Goal: Use online tool/utility: Use online tool/utility

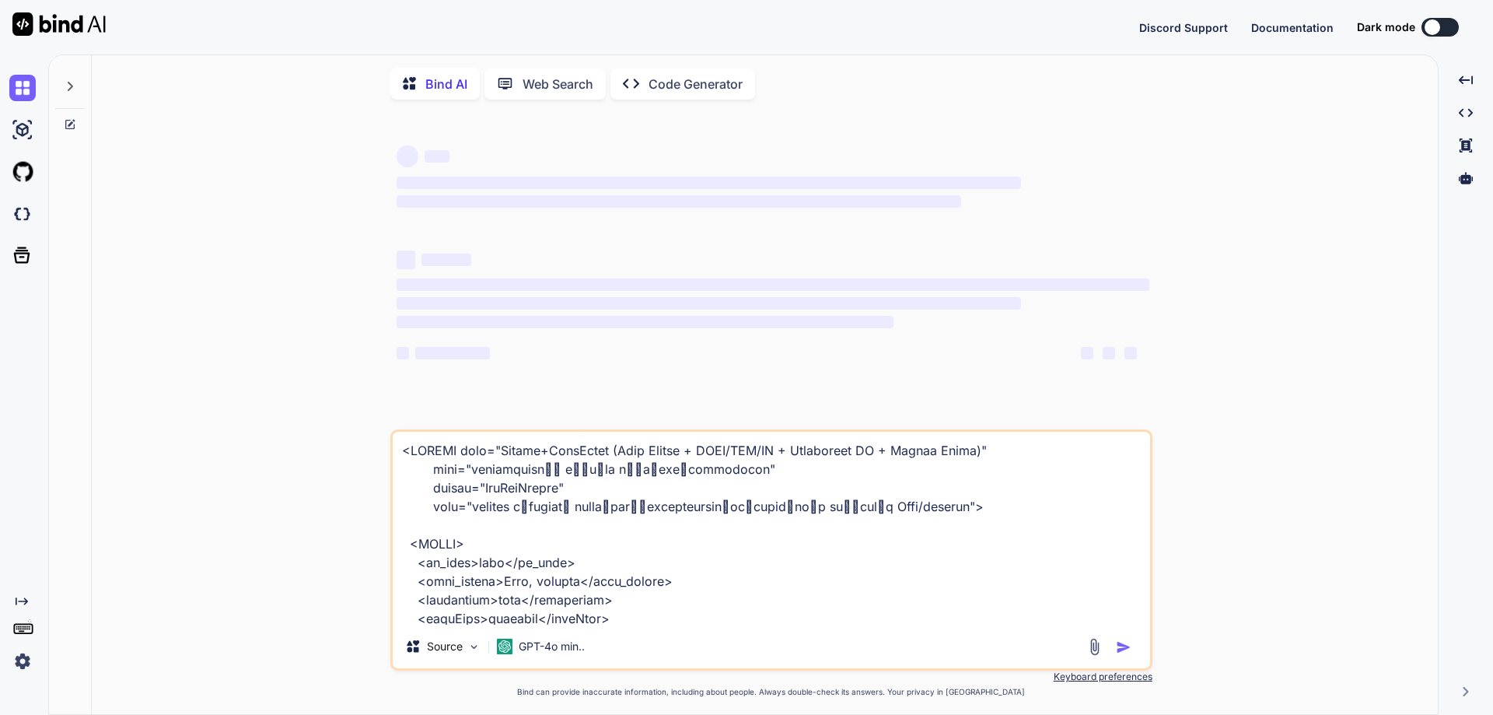
click at [662, 85] on p "Code Generator" at bounding box center [696, 84] width 94 height 19
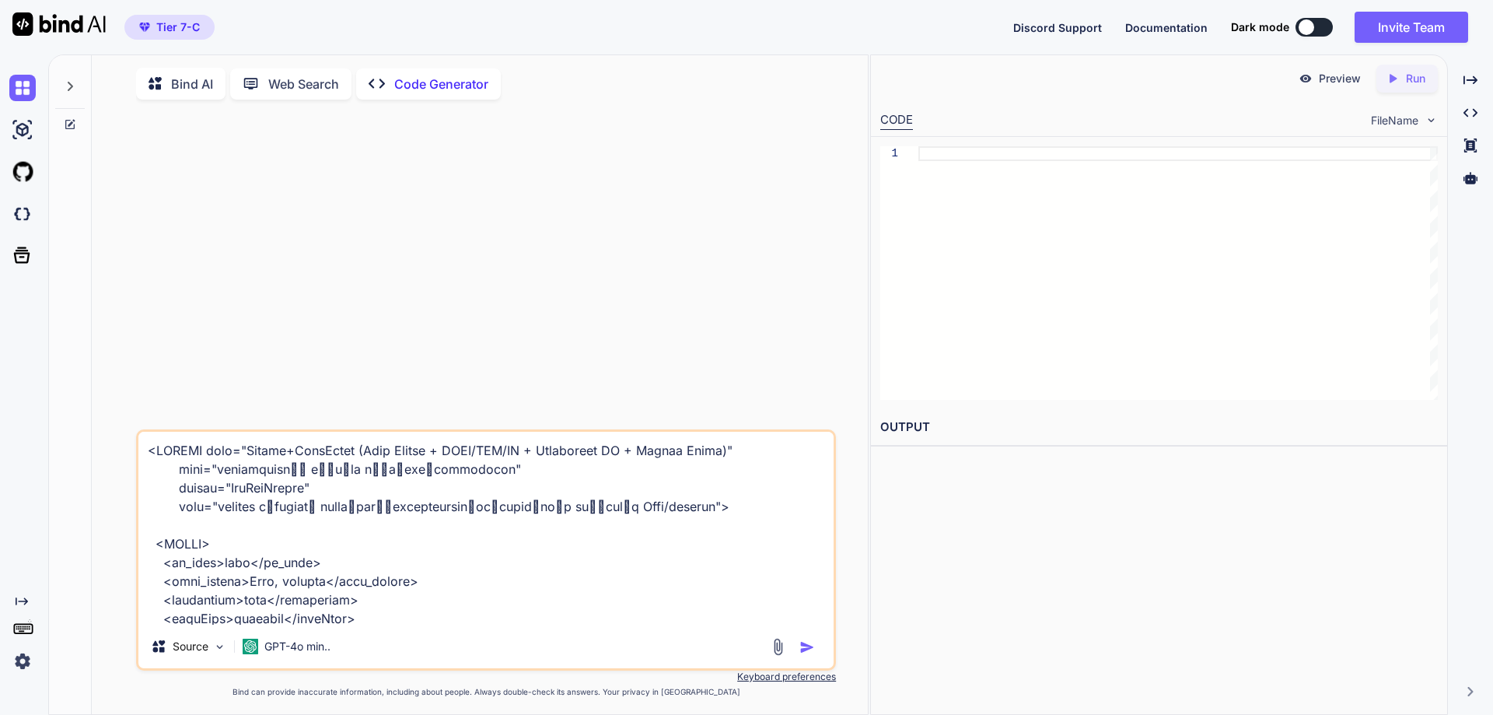
click at [776, 641] on div "Source GPT-4o min.." at bounding box center [485, 649] width 695 height 37
click at [776, 645] on img at bounding box center [778, 647] width 18 height 18
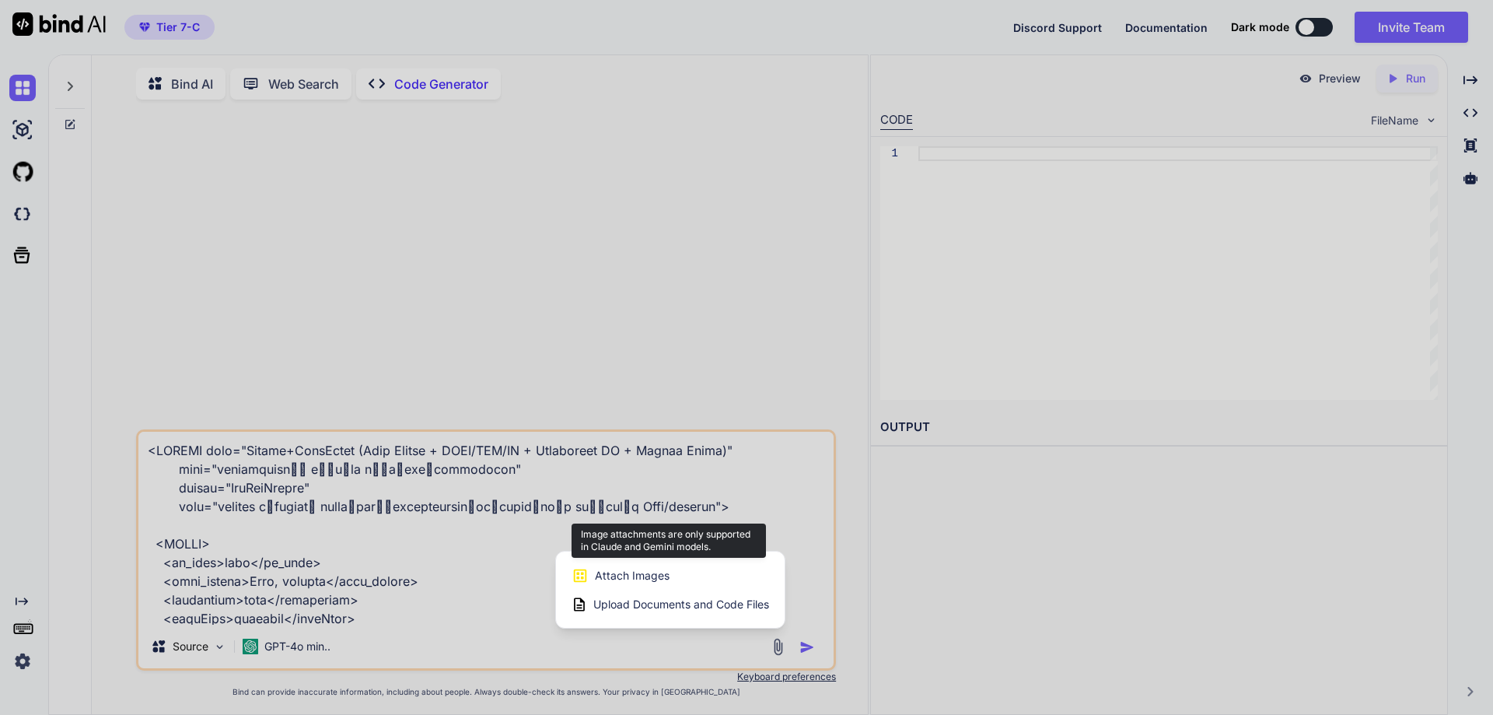
click at [746, 581] on div "Attach Images Image attachments are only supported in Claude and Gemini models." at bounding box center [671, 576] width 198 height 30
click at [713, 569] on div "Attach Images Image attachments are only supported in Claude and Gemini models." at bounding box center [671, 576] width 198 height 30
click at [604, 582] on span "Attach Images" at bounding box center [632, 576] width 75 height 16
click at [613, 609] on span "Upload Documents and Code Files" at bounding box center [681, 604] width 176 height 16
type textarea "x"
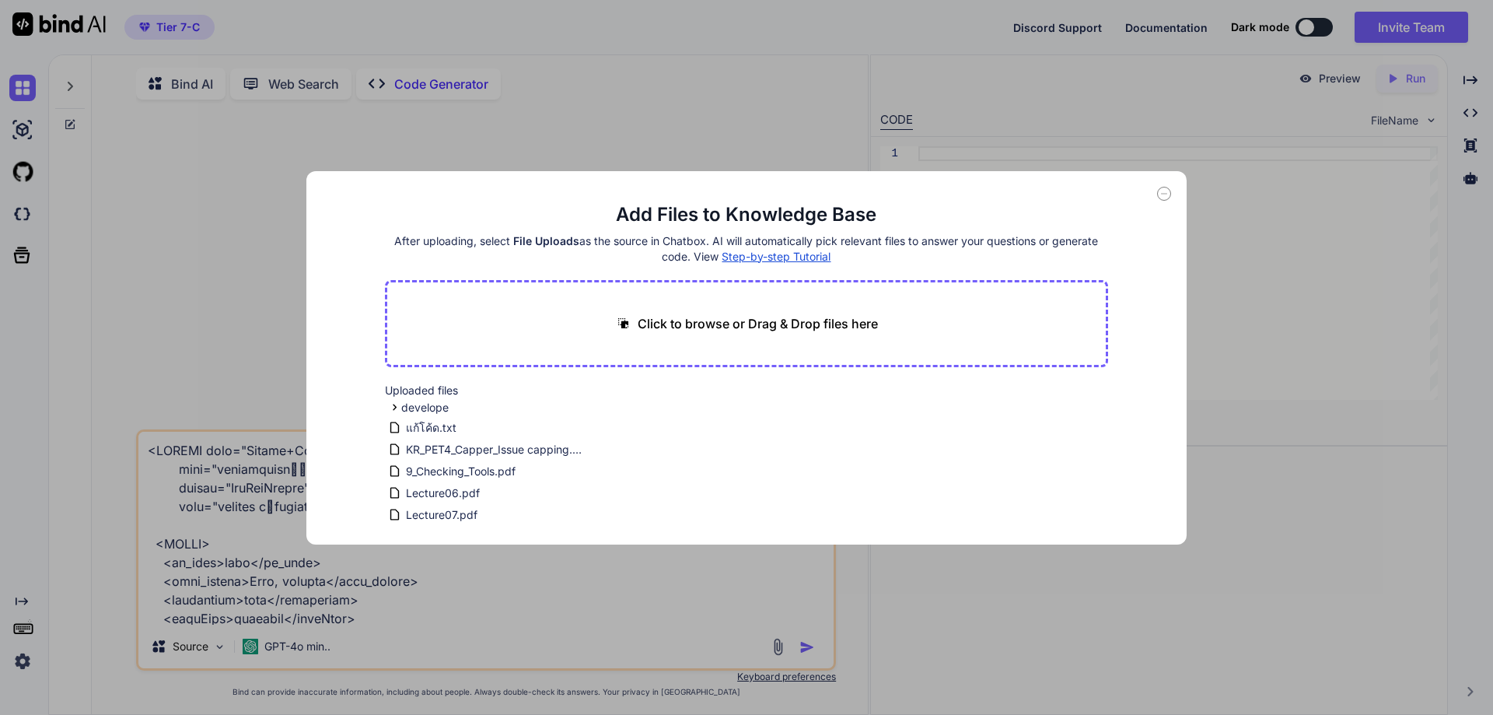
click at [737, 328] on p "Click to browse or Drag & Drop files here" at bounding box center [758, 323] width 240 height 19
type input "C:\fakepath\code.gs.txt"
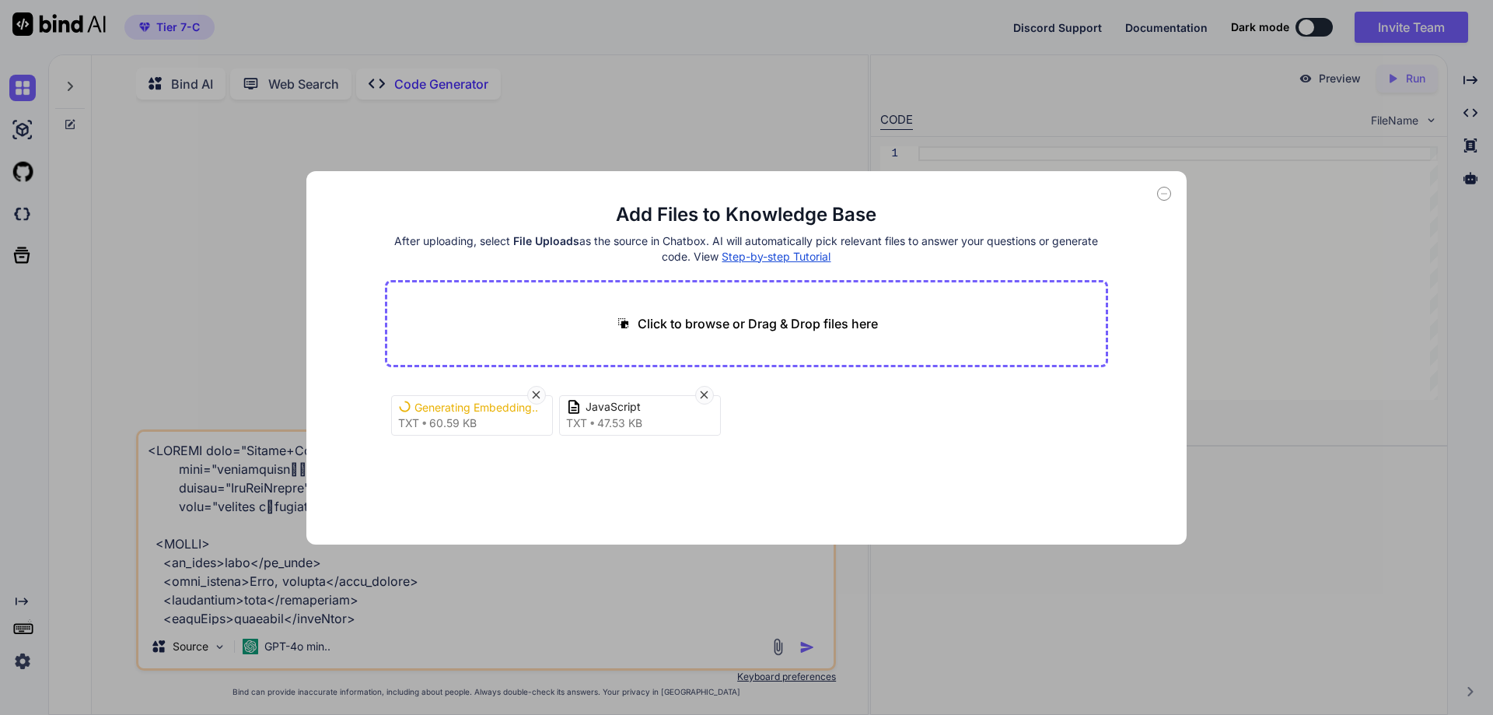
click at [731, 327] on p "Click to browse or Drag & Drop files here" at bounding box center [758, 323] width 240 height 19
click at [794, 335] on div "Click to browse or Drag & Drop files here" at bounding box center [747, 323] width 724 height 87
click at [738, 319] on p "Click to browse or Drag & Drop files here" at bounding box center [758, 323] width 240 height 19
click at [1162, 198] on icon at bounding box center [1164, 194] width 14 height 14
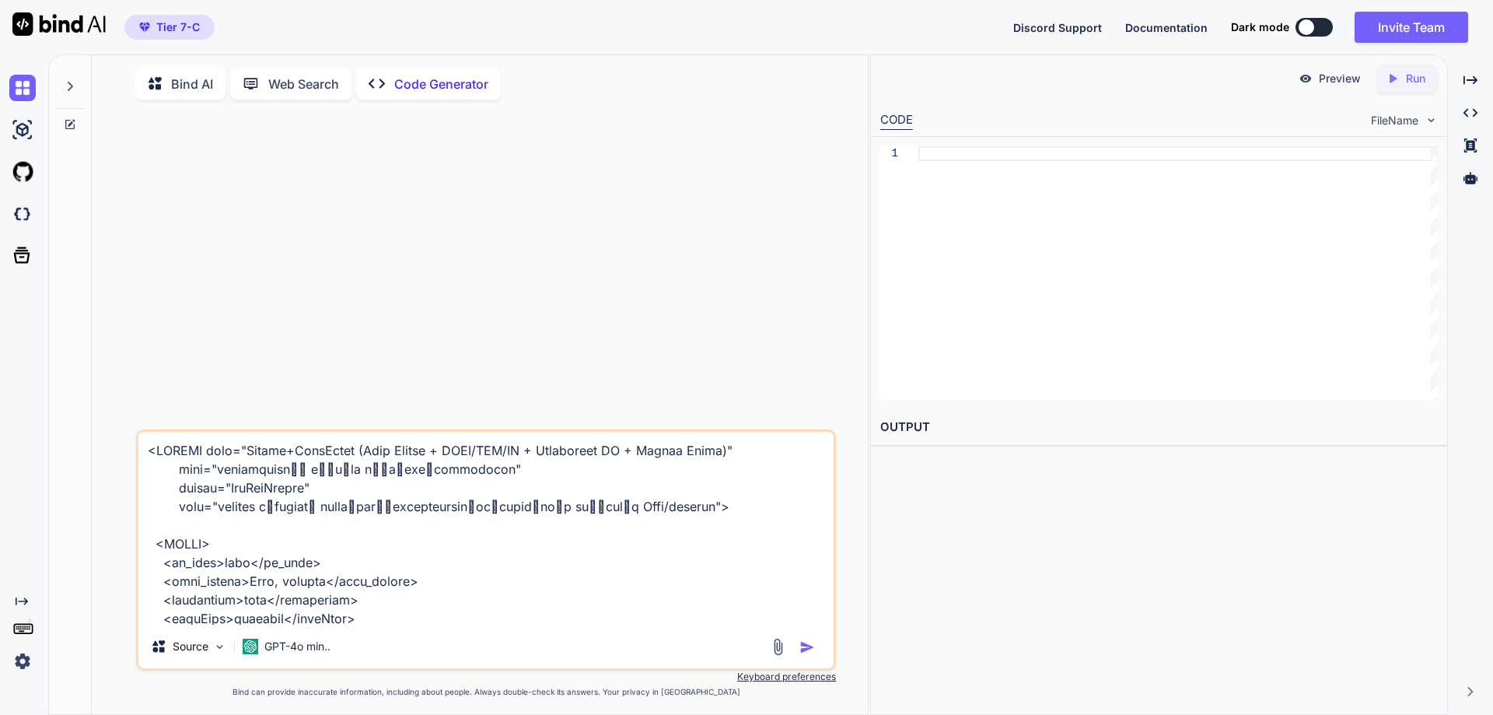
click at [780, 649] on img at bounding box center [778, 647] width 18 height 18
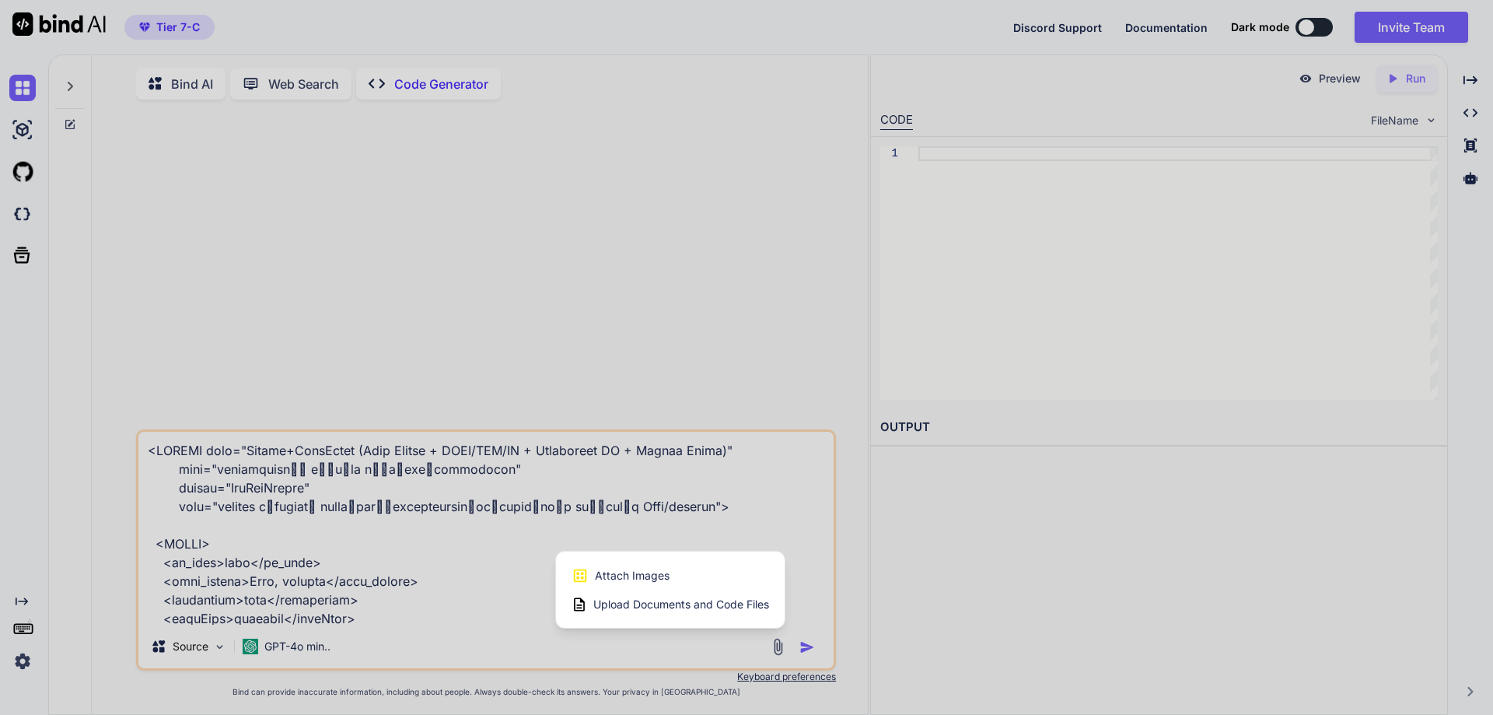
click at [756, 612] on span "Upload Documents and Code Files" at bounding box center [681, 604] width 176 height 16
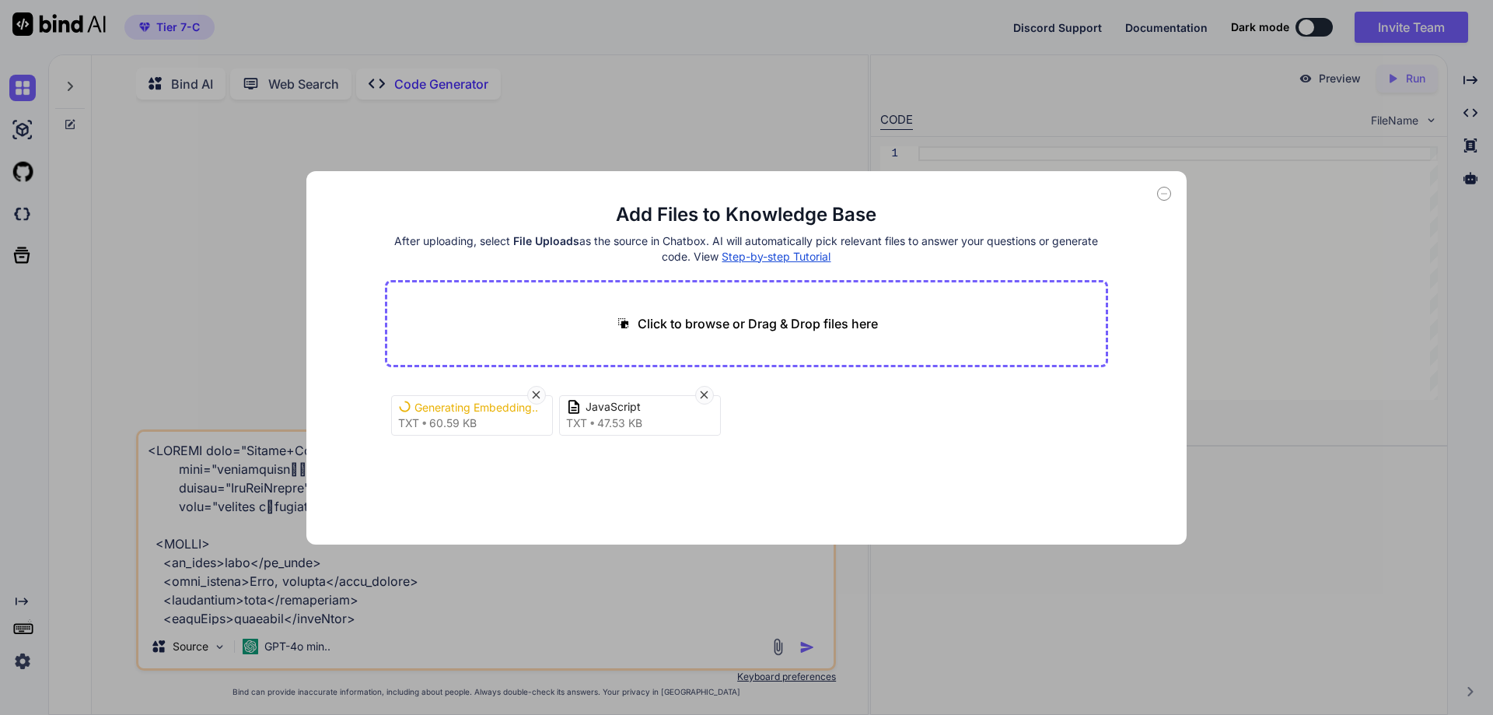
click at [1169, 196] on icon at bounding box center [1164, 194] width 14 height 14
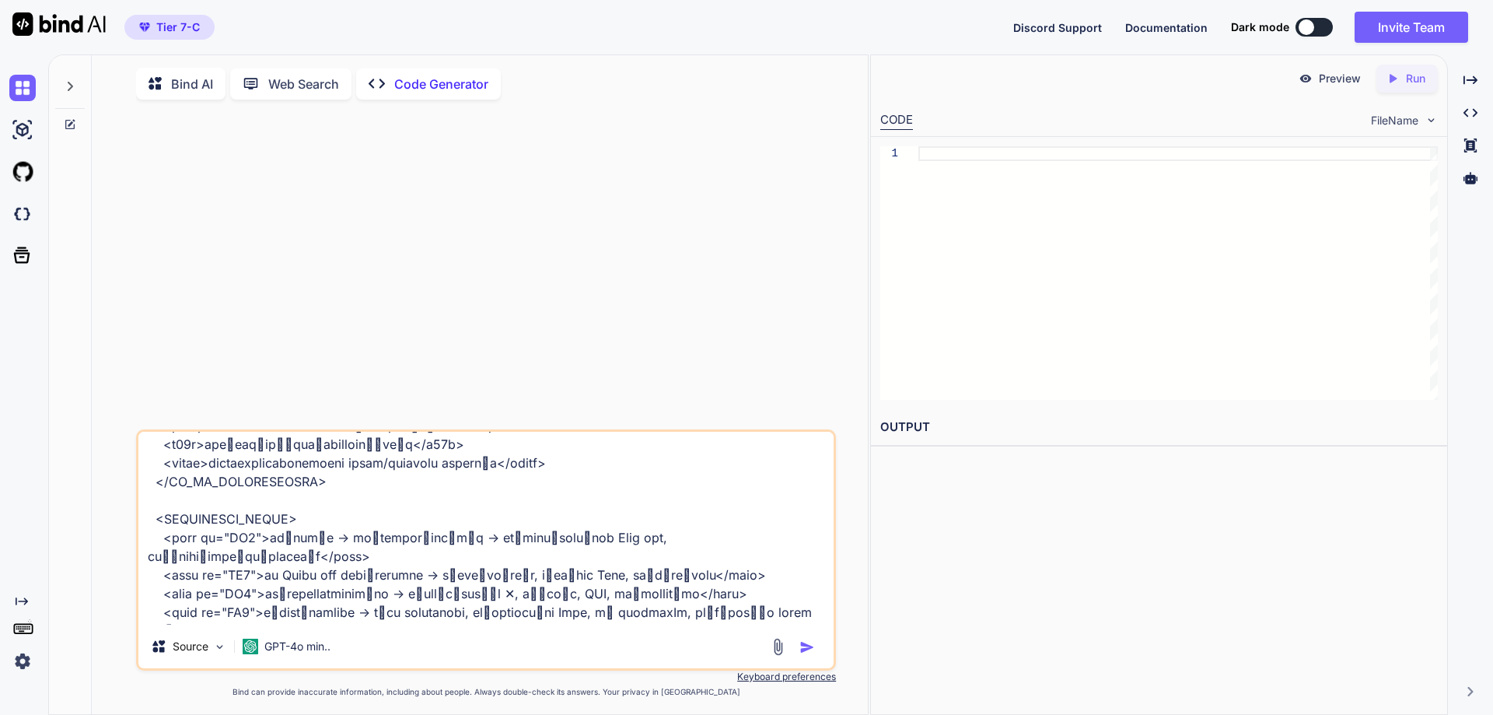
scroll to position [2187, 0]
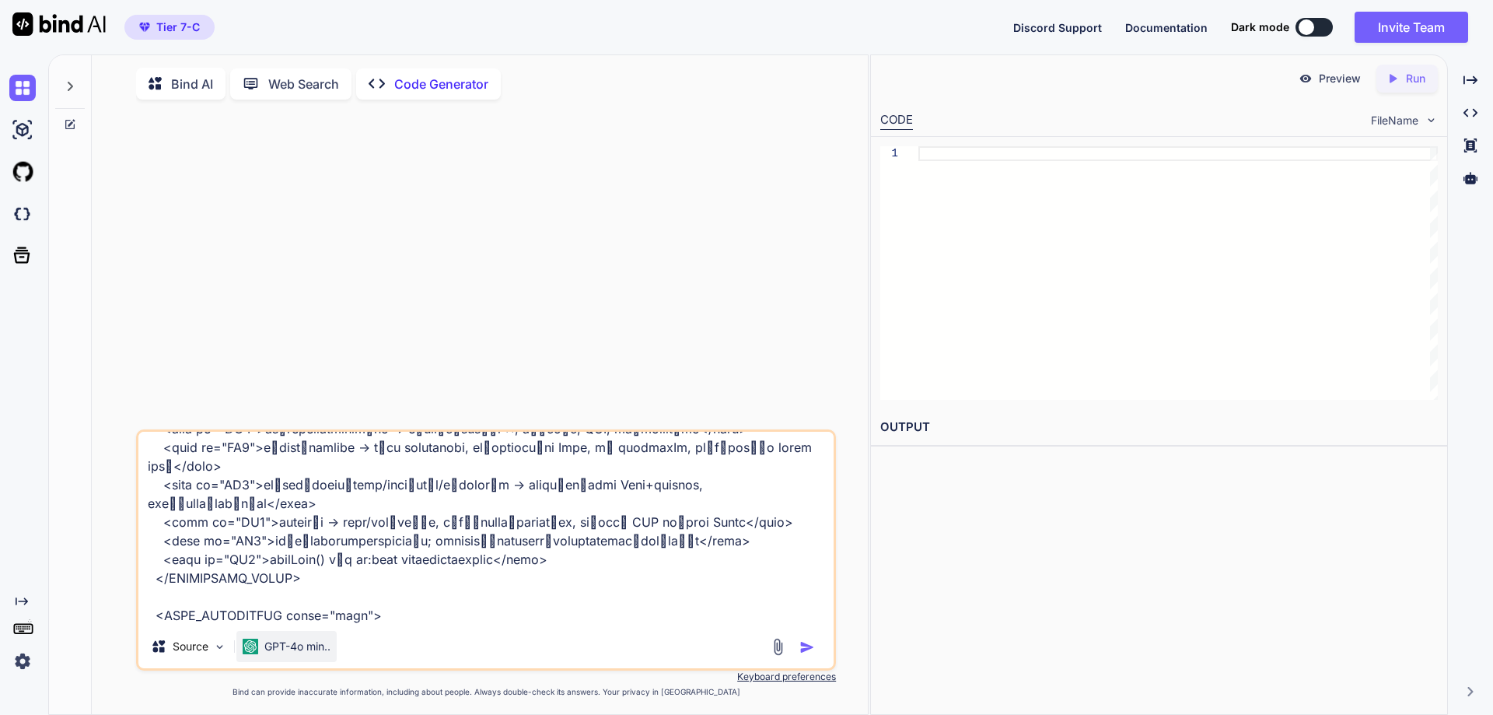
click at [295, 651] on p "GPT-4o min.." at bounding box center [297, 646] width 66 height 16
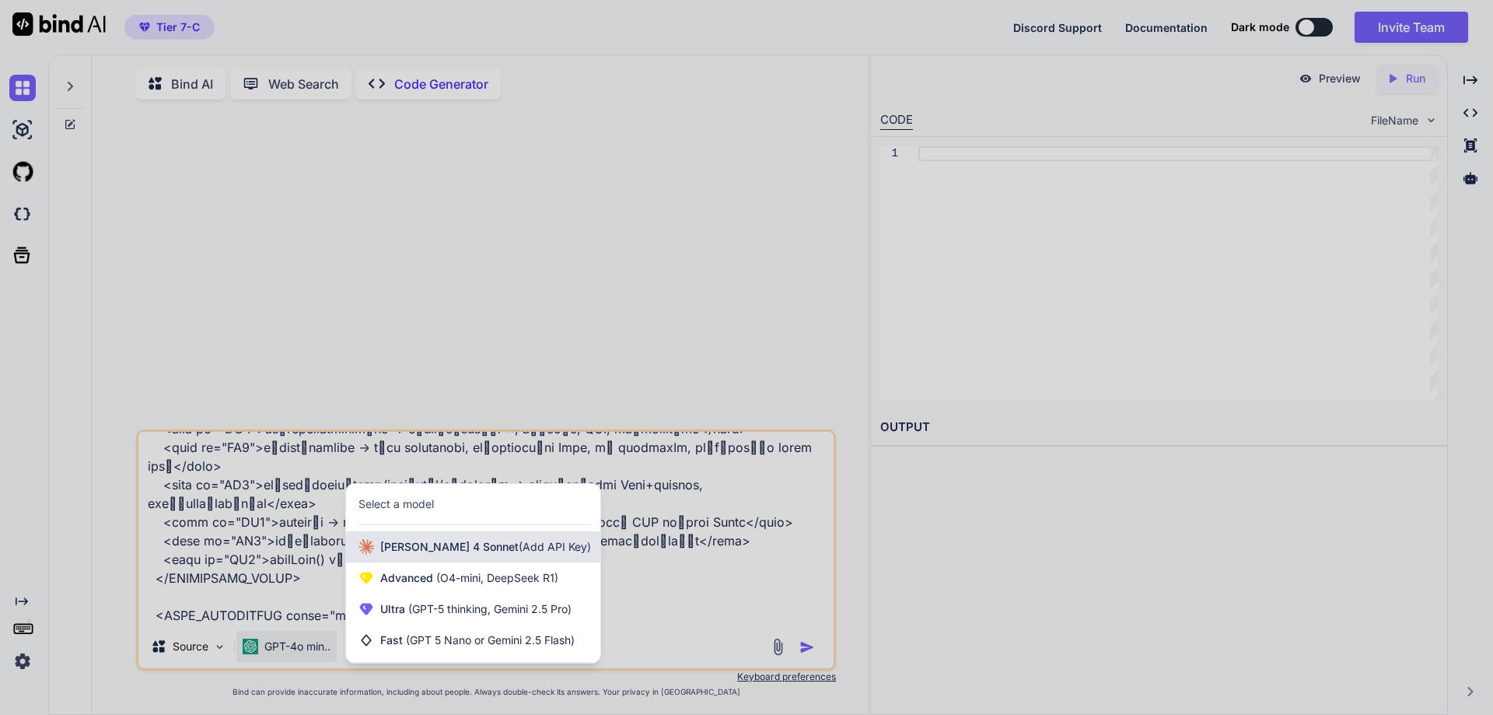
click at [436, 545] on span "[PERSON_NAME] 4 Sonnet (Add API Key)" at bounding box center [485, 547] width 211 height 16
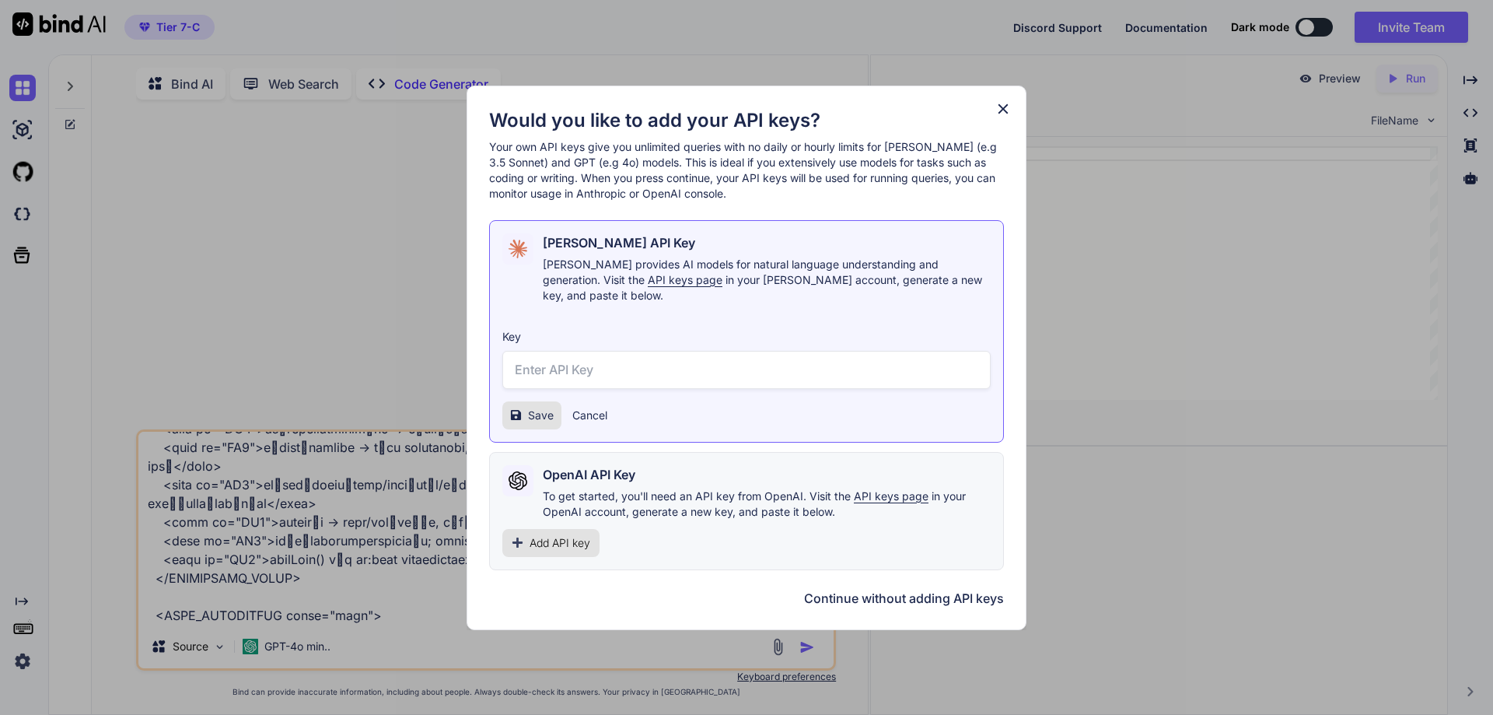
click at [564, 545] on div "Add API key" at bounding box center [550, 543] width 97 height 28
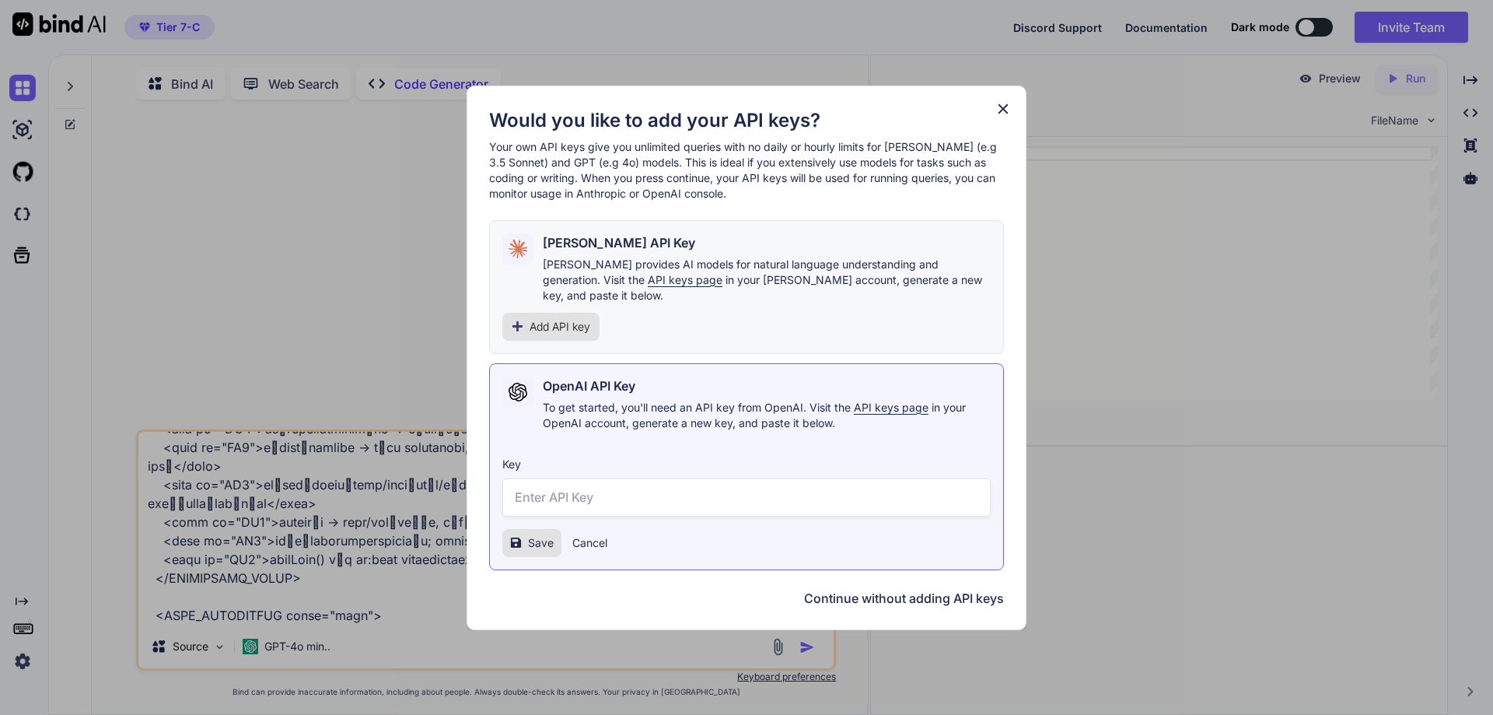
click at [582, 535] on button "Cancel" at bounding box center [589, 543] width 35 height 16
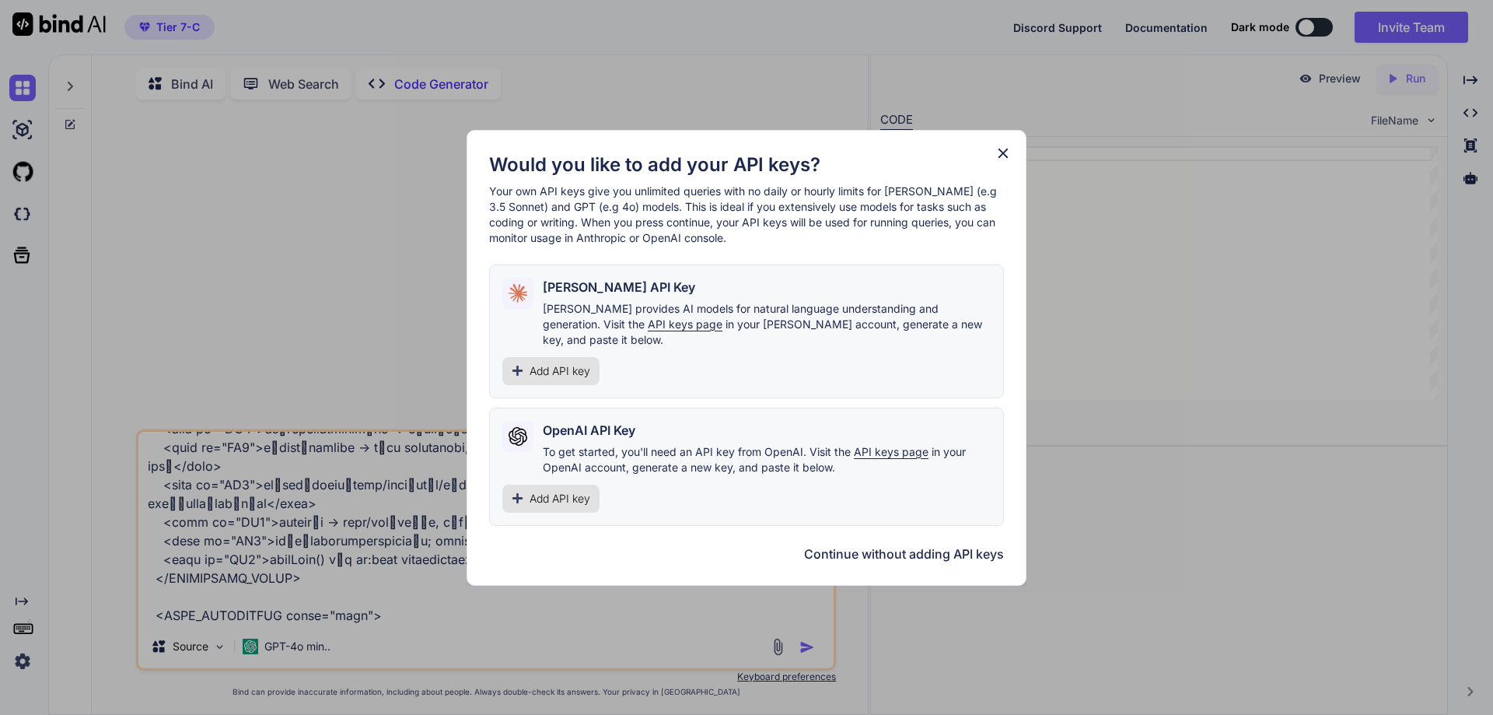
drag, startPoint x: 918, startPoint y: 551, endPoint x: 777, endPoint y: 554, distance: 141.6
click at [915, 552] on button "Continue without adding API keys" at bounding box center [904, 553] width 200 height 19
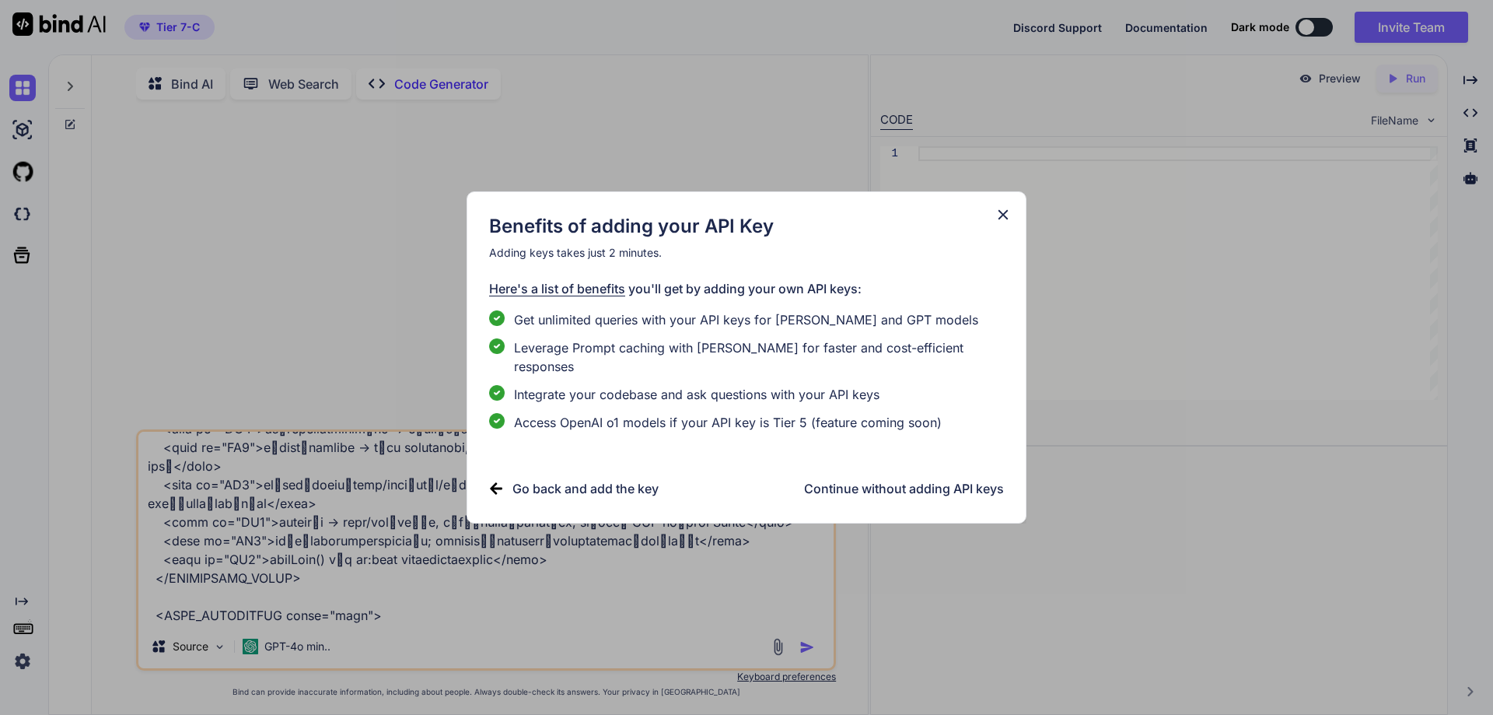
click at [997, 223] on icon at bounding box center [1003, 214] width 17 height 17
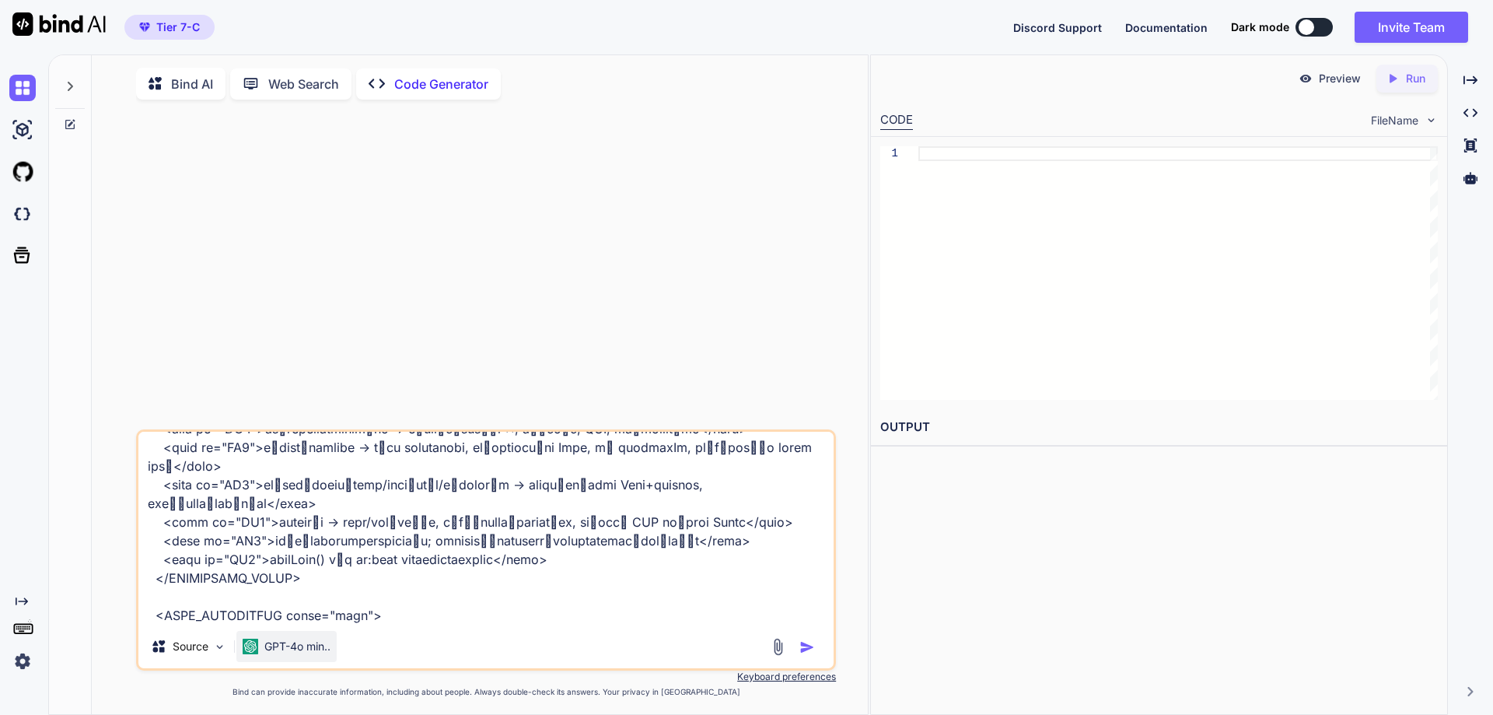
click at [303, 640] on div "GPT-4o min.." at bounding box center [286, 646] width 100 height 31
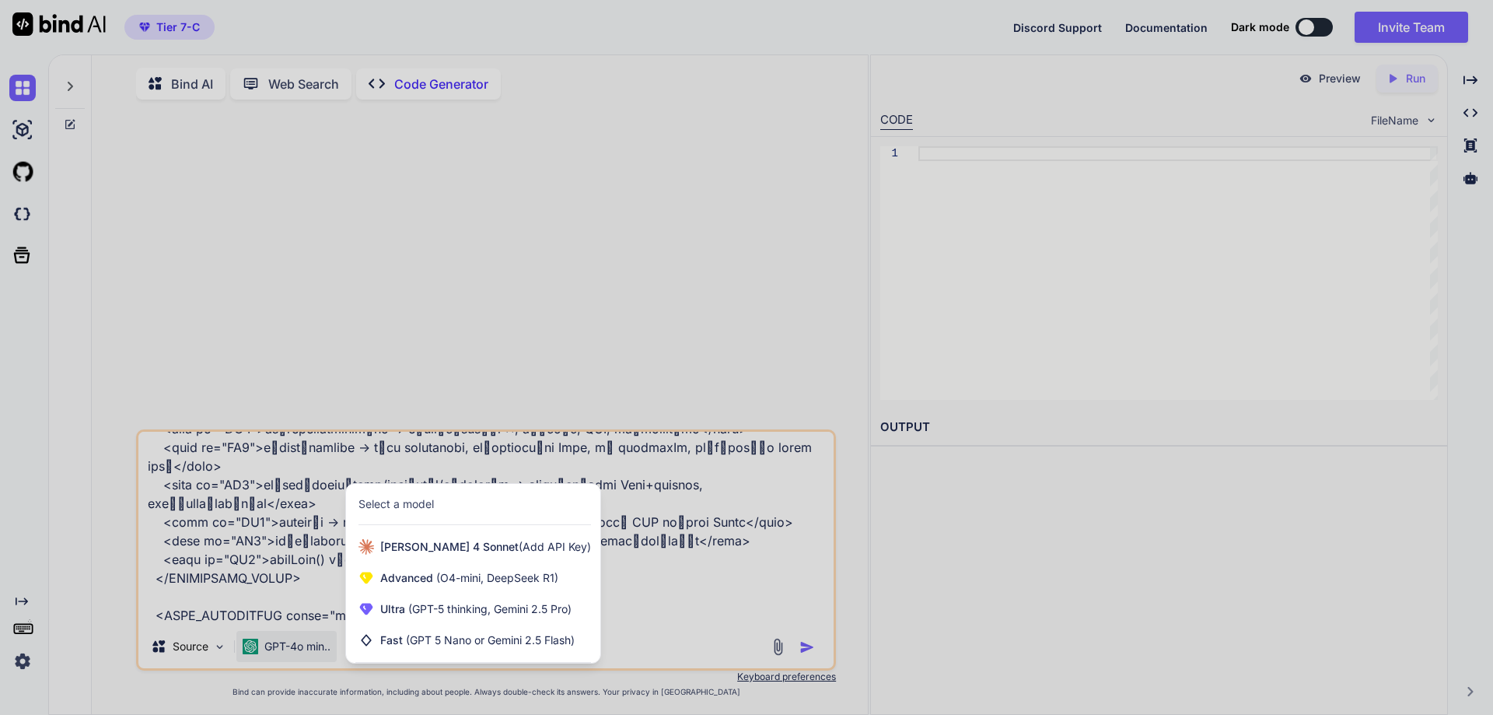
click at [303, 640] on div at bounding box center [746, 357] width 1493 height 715
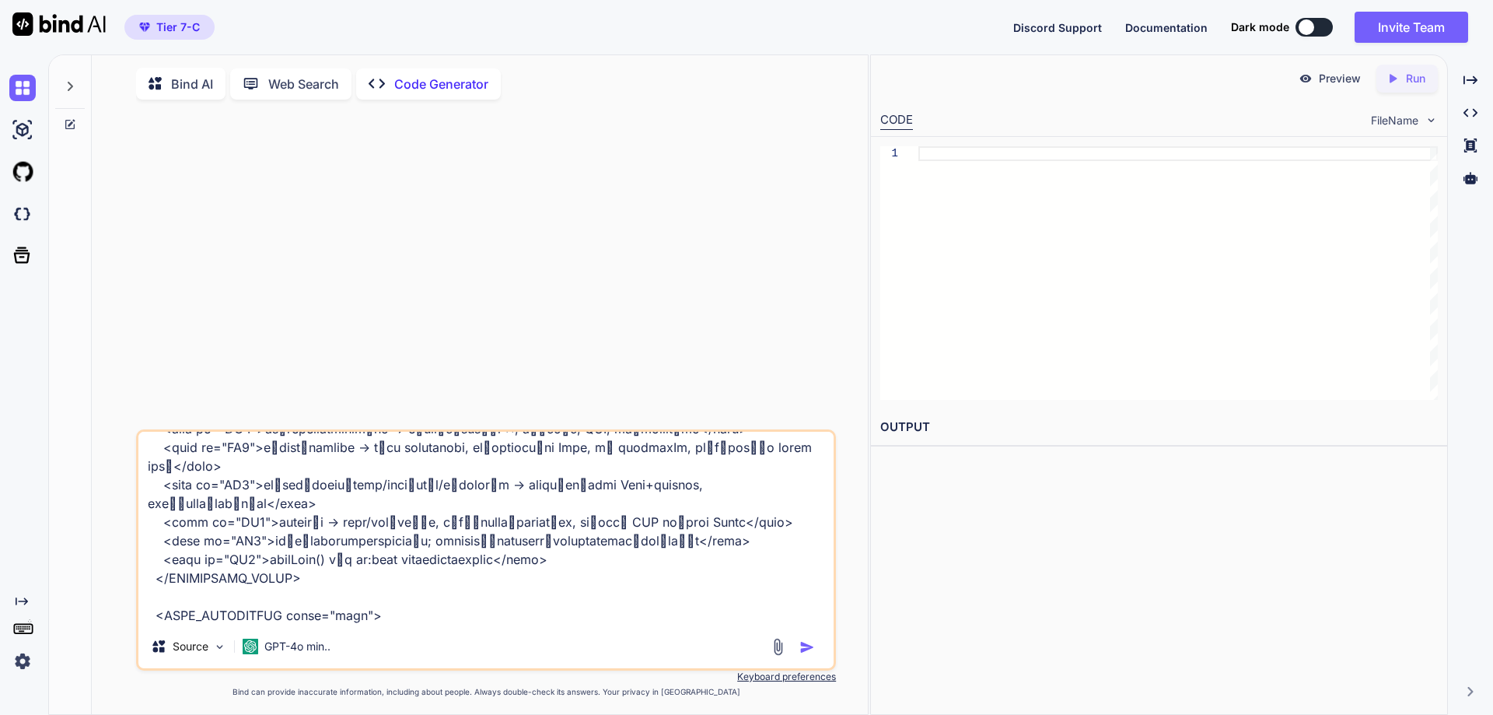
click at [798, 652] on div at bounding box center [795, 647] width 52 height 18
click at [801, 647] on img "button" at bounding box center [807, 647] width 16 height 16
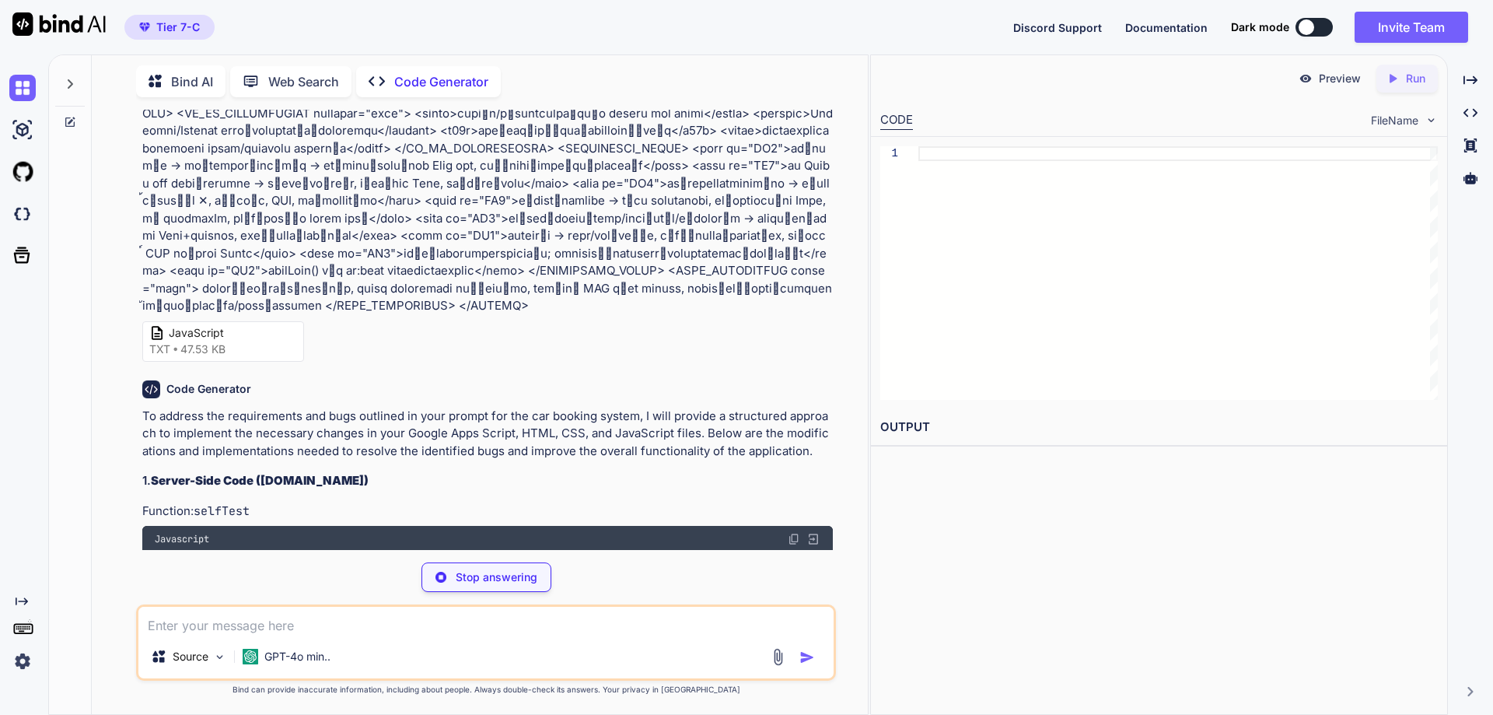
scroll to position [796, 0]
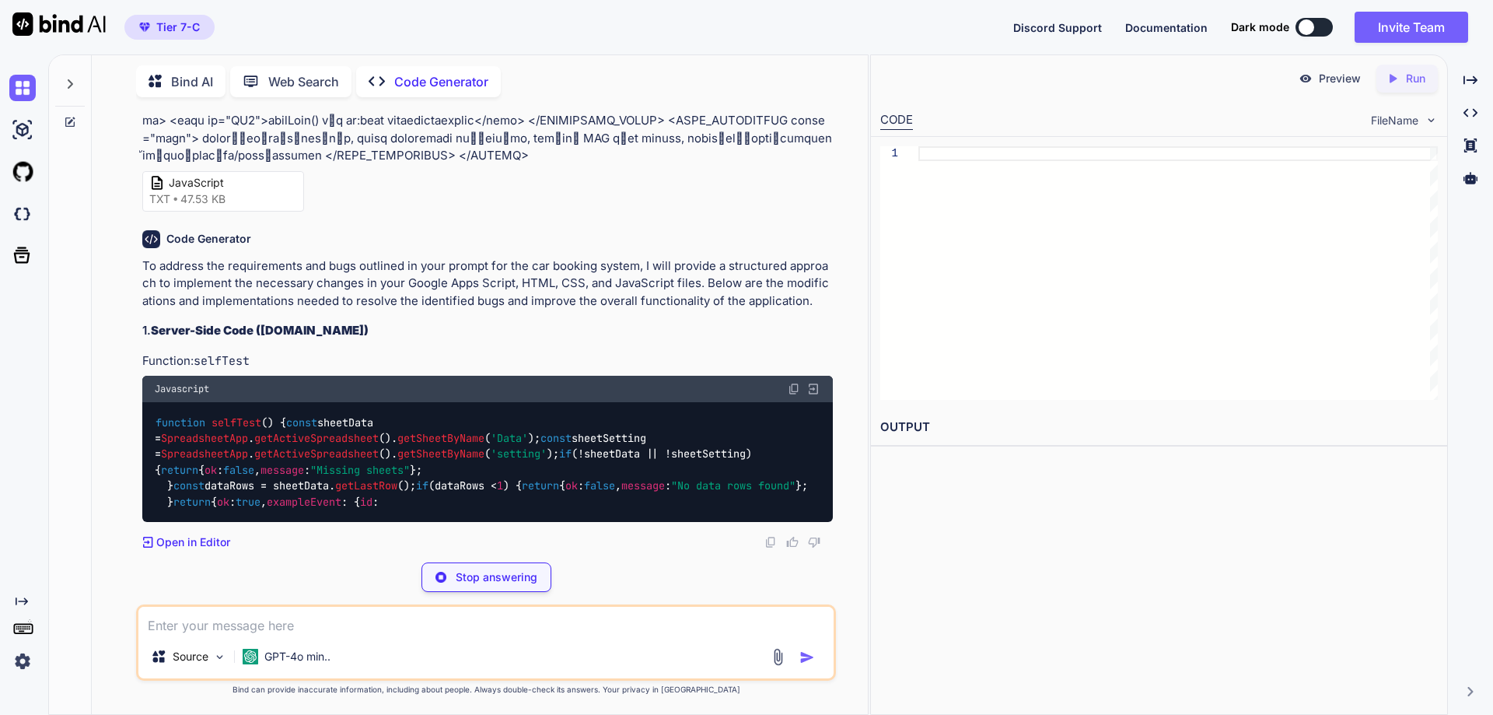
click at [514, 573] on p "Stop answering" at bounding box center [497, 577] width 82 height 16
